Goal: Information Seeking & Learning: Check status

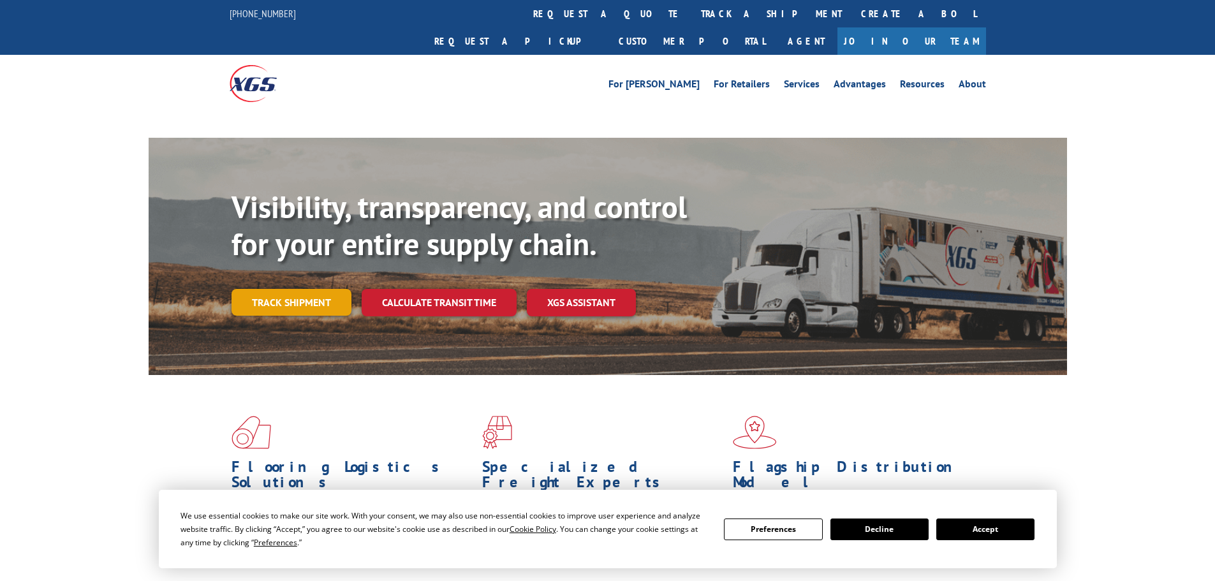
click at [290, 289] on link "Track shipment" at bounding box center [292, 302] width 120 height 27
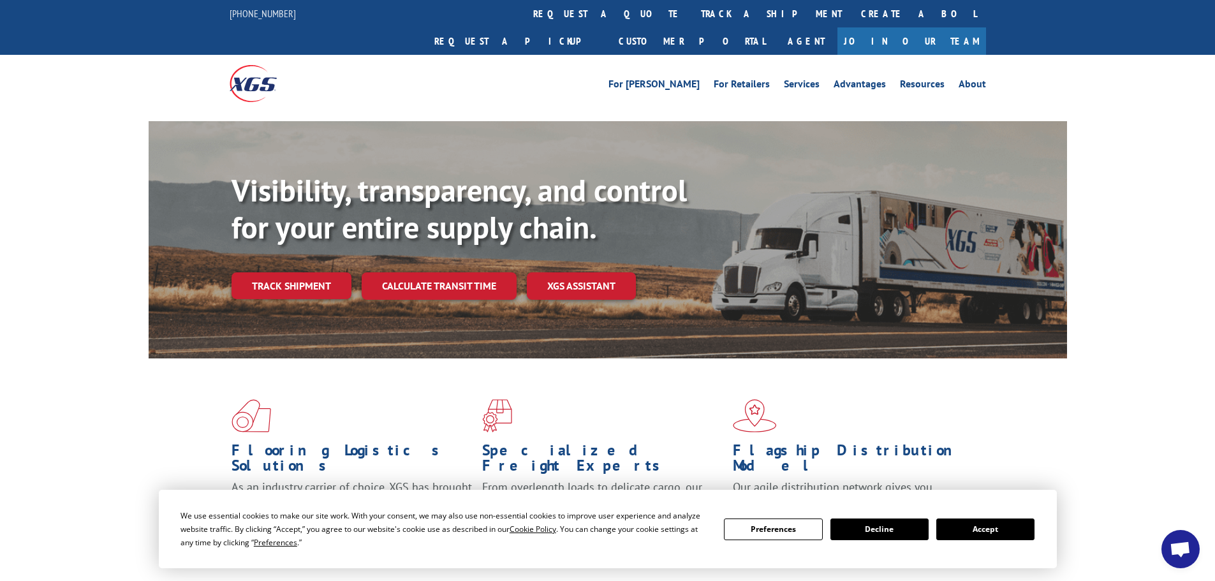
click at [998, 529] on button "Accept" at bounding box center [985, 530] width 98 height 22
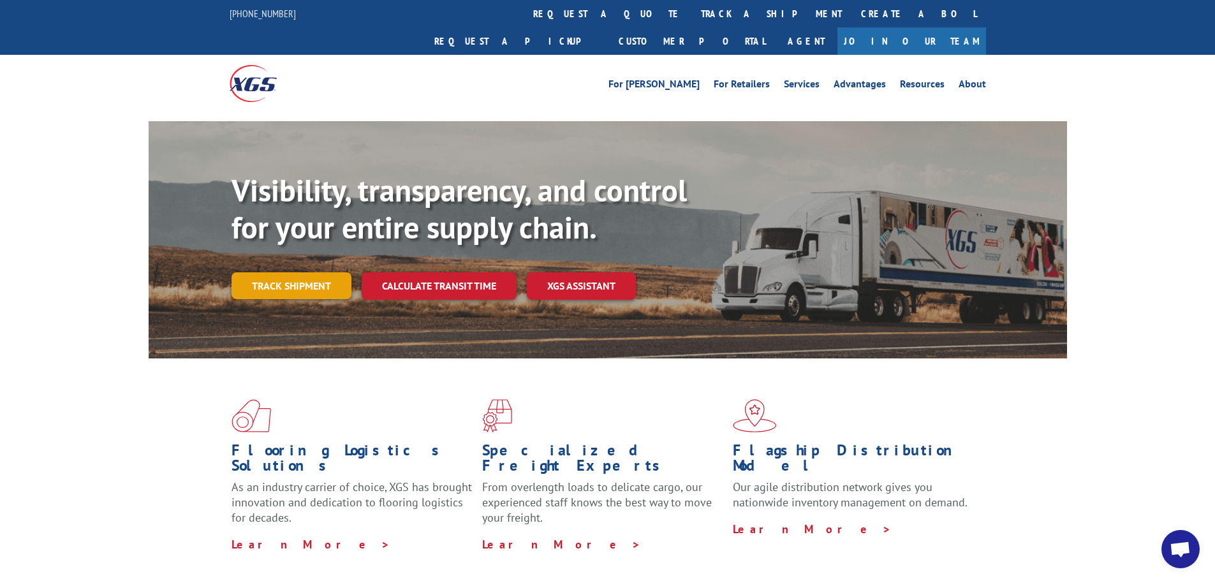
click at [314, 272] on link "Track shipment" at bounding box center [292, 285] width 120 height 27
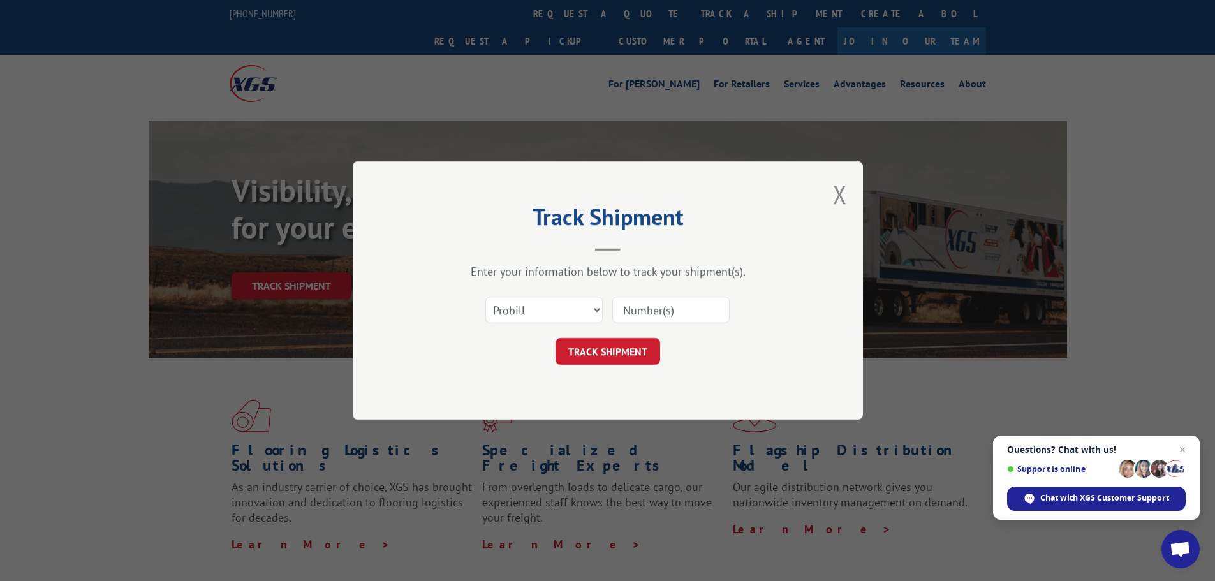
click at [633, 311] on input at bounding box center [670, 310] width 117 height 27
paste input "17523130"
type input "17523130"
click at [629, 347] on button "TRACK SHIPMENT" at bounding box center [607, 351] width 105 height 27
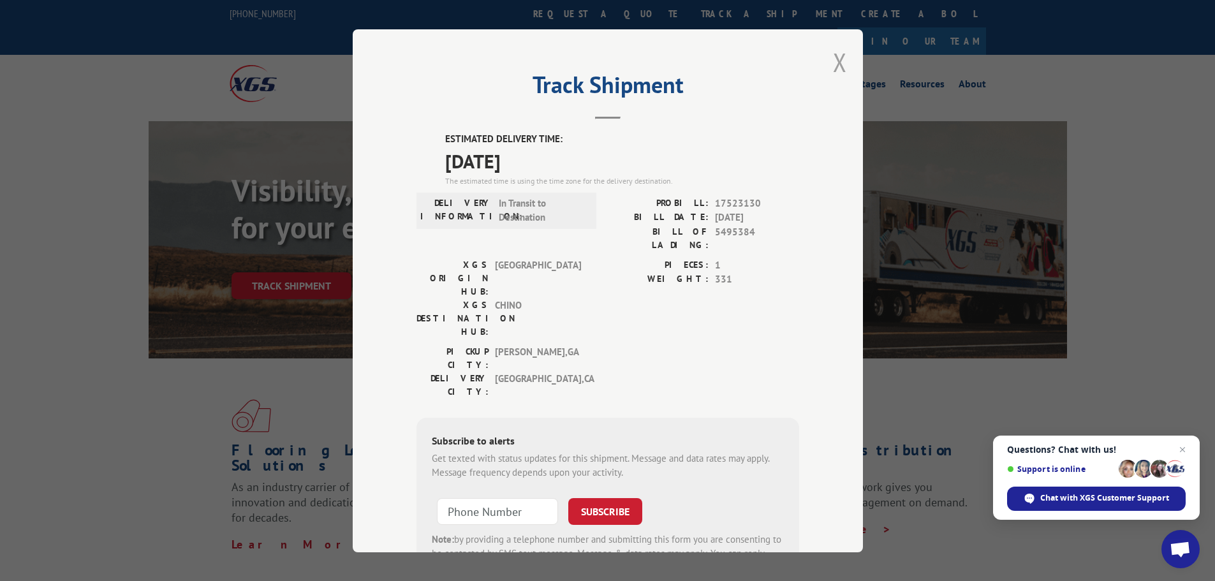
click at [834, 65] on button "Close modal" at bounding box center [840, 62] width 14 height 34
